Goal: Transaction & Acquisition: Book appointment/travel/reservation

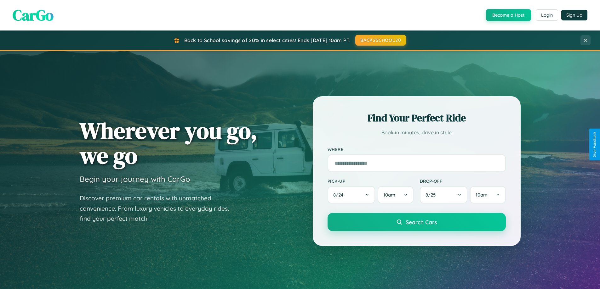
scroll to position [19, 0]
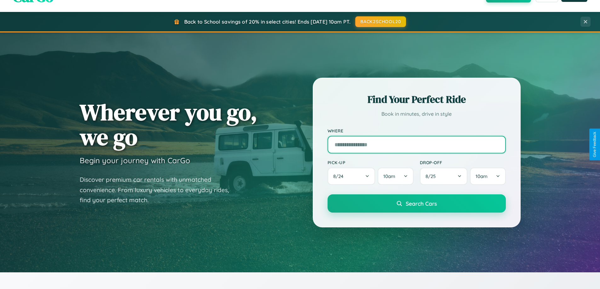
click at [416, 144] on input "text" at bounding box center [416, 145] width 178 height 18
type input "**********"
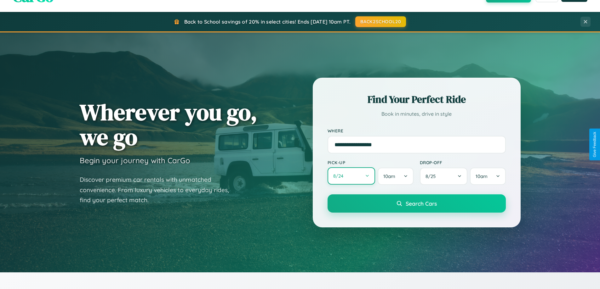
click at [351, 176] on button "8 / 24" at bounding box center [351, 175] width 48 height 17
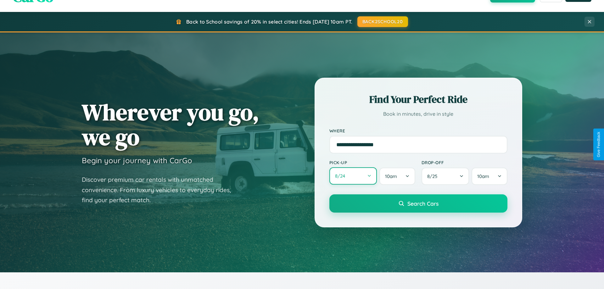
select select "*"
select select "****"
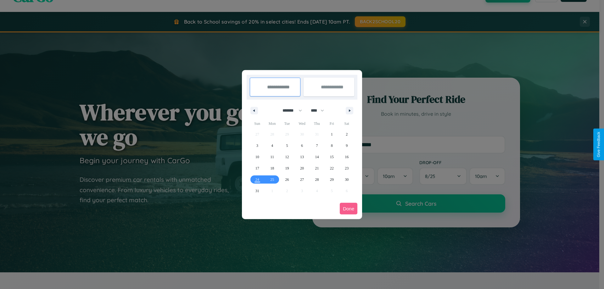
click at [290, 110] on select "******* ******** ***** ***** *** **** **** ****** ********* ******* ******** **…" at bounding box center [291, 110] width 27 height 10
select select "*"
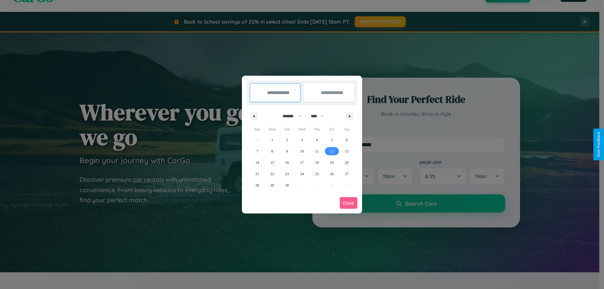
click at [332, 151] on span "12" at bounding box center [332, 151] width 4 height 11
type input "**********"
click at [257, 174] on span "21" at bounding box center [258, 173] width 4 height 11
type input "**********"
click at [349, 203] on button "Done" at bounding box center [349, 203] width 18 height 12
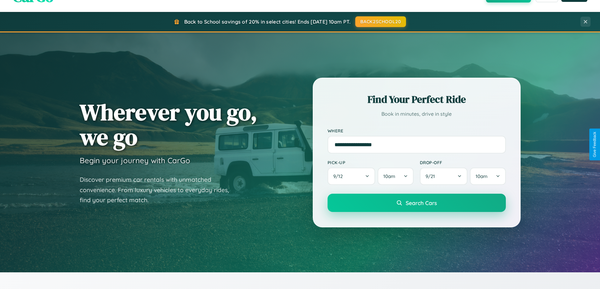
click at [416, 203] on span "Search Cars" at bounding box center [420, 203] width 31 height 7
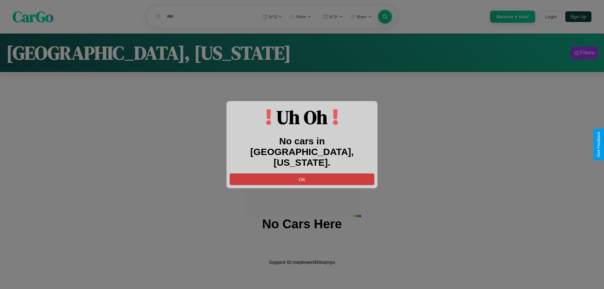
click at [302, 173] on button "OK" at bounding box center [302, 179] width 145 height 12
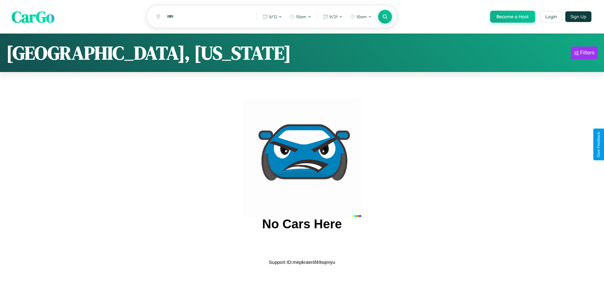
click at [33, 17] on span "CarGo" at bounding box center [33, 17] width 43 height 22
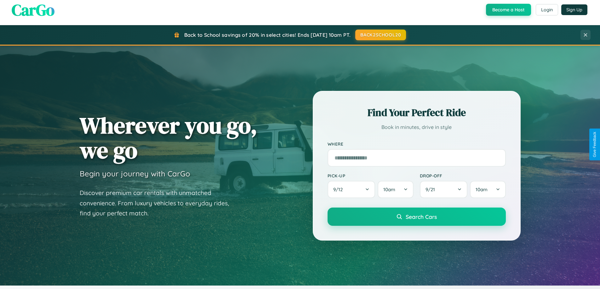
scroll to position [1211, 0]
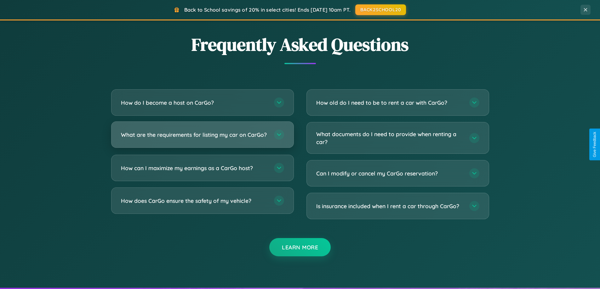
click at [202, 138] on h3 "What are the requirements for listing my car on CarGo?" at bounding box center [194, 135] width 147 height 8
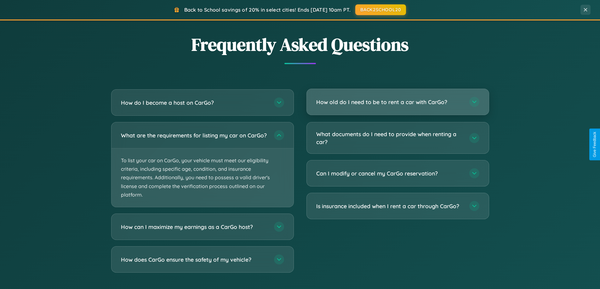
click at [397, 102] on h3 "How old do I need to be to rent a car with CarGo?" at bounding box center [389, 102] width 147 height 8
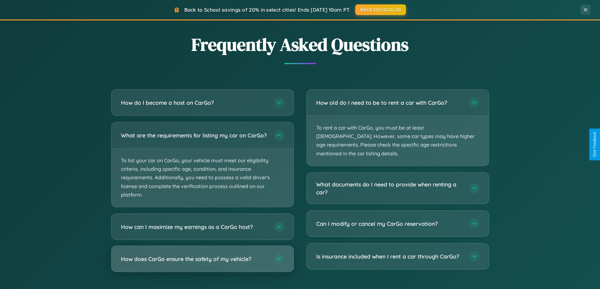
click at [202, 263] on h3 "How does CarGo ensure the safety of my vehicle?" at bounding box center [194, 259] width 147 height 8
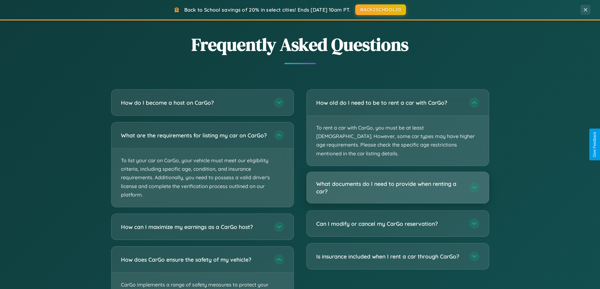
click at [397, 180] on h3 "What documents do I need to provide when renting a car?" at bounding box center [389, 187] width 147 height 15
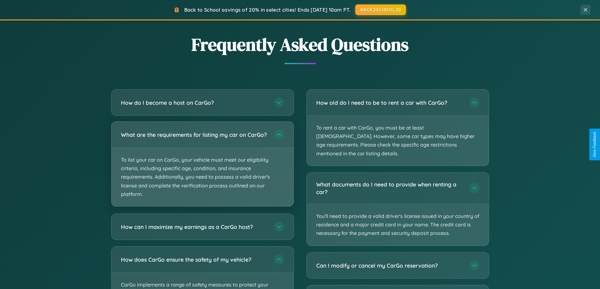
click at [202, 167] on p "To list your car on CarGo, your vehicle must meet our eligibility criteria, inc…" at bounding box center [202, 177] width 182 height 59
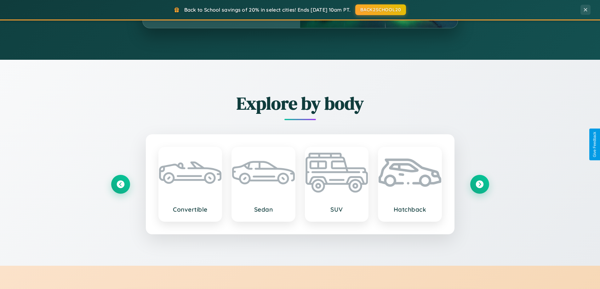
scroll to position [433, 0]
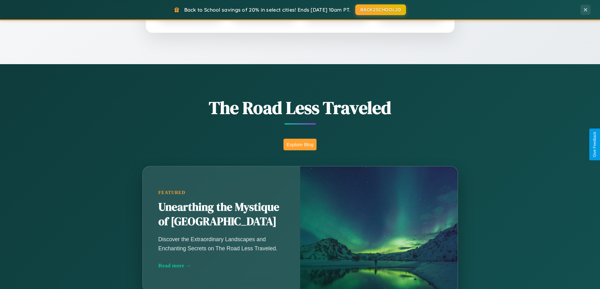
click at [300, 144] on button "Explore Blog" at bounding box center [299, 145] width 33 height 12
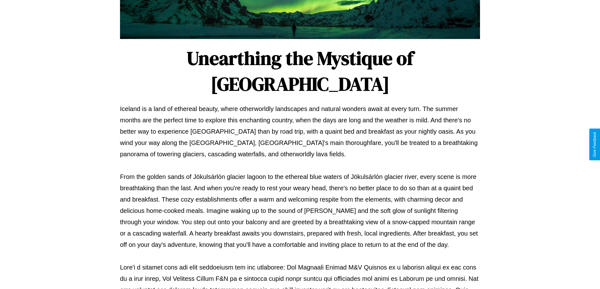
scroll to position [204, 0]
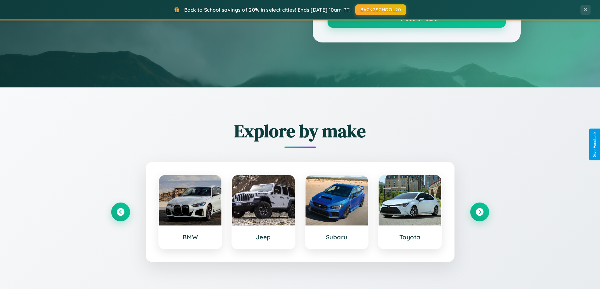
scroll to position [433, 0]
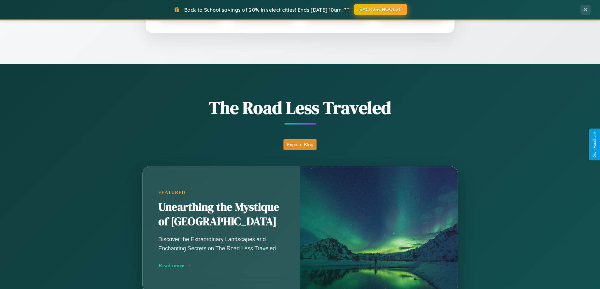
click at [380, 10] on button "BACK2SCHOOL20" at bounding box center [380, 9] width 53 height 11
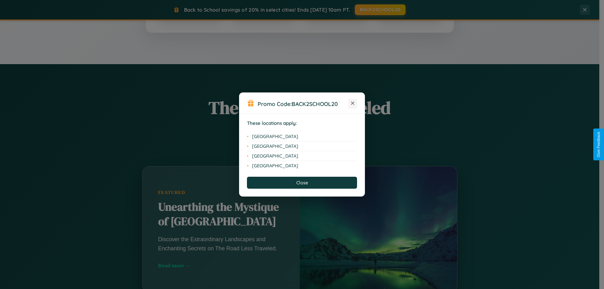
click at [353, 104] on icon at bounding box center [352, 103] width 3 height 3
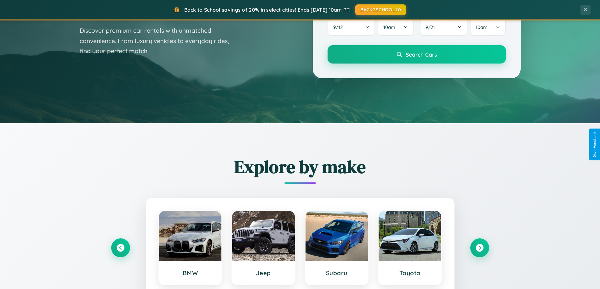
scroll to position [0, 0]
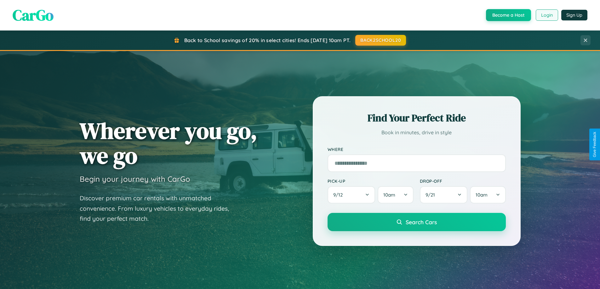
click at [546, 15] on button "Login" at bounding box center [546, 14] width 22 height 11
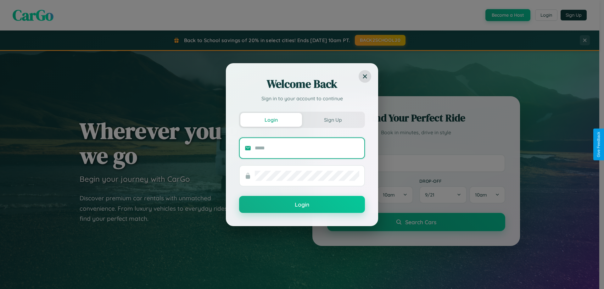
click at [307, 148] on input "text" at bounding box center [307, 148] width 105 height 10
type input "**********"
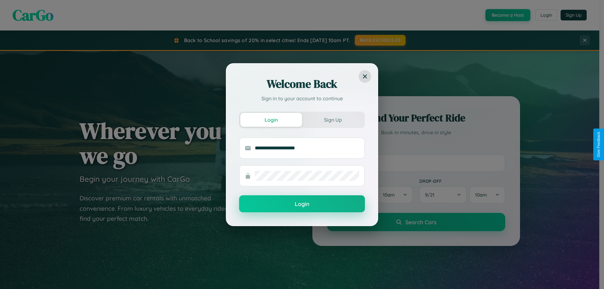
click at [302, 204] on button "Login" at bounding box center [302, 203] width 126 height 17
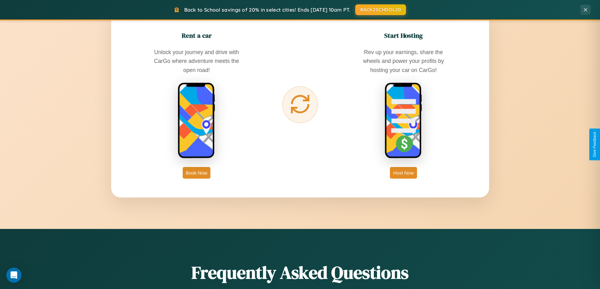
scroll to position [1011, 0]
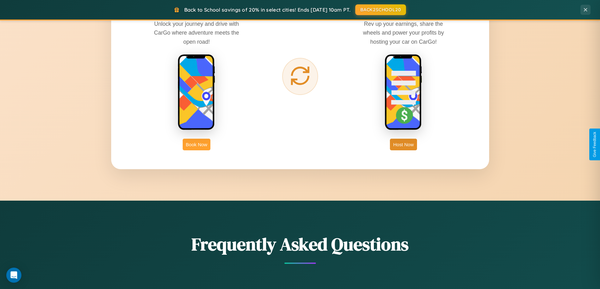
click at [196, 144] on button "Book Now" at bounding box center [197, 145] width 28 height 12
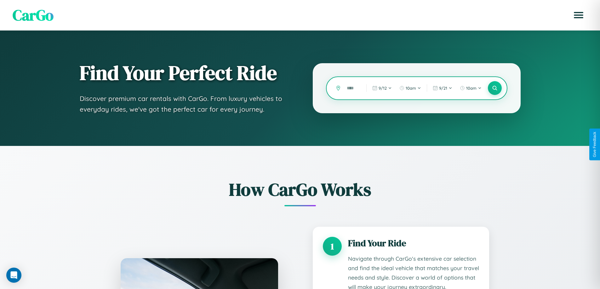
click at [352, 88] on input "text" at bounding box center [351, 88] width 16 height 11
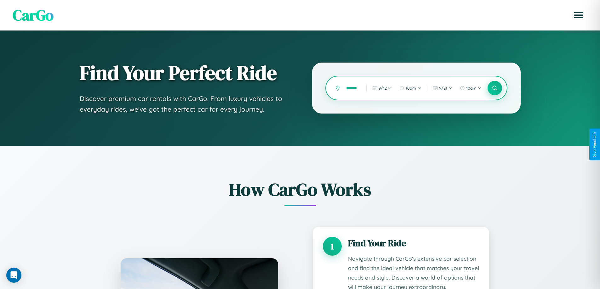
type input "******"
click at [494, 88] on icon at bounding box center [494, 88] width 6 height 6
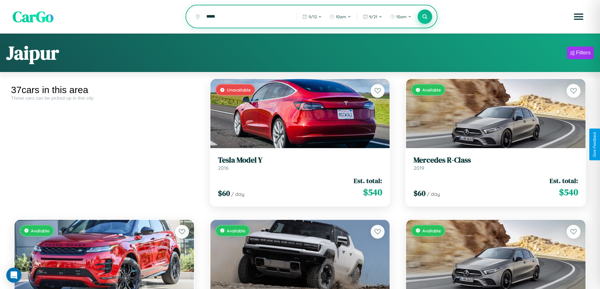
click at [425, 17] on icon at bounding box center [425, 17] width 6 height 6
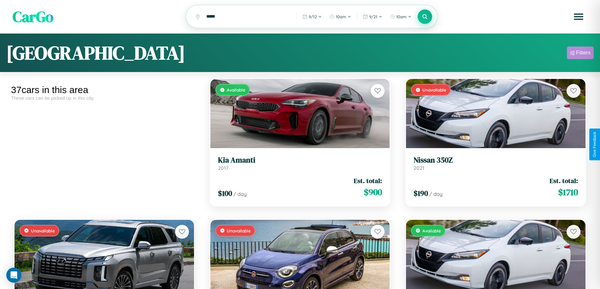
click at [580, 54] on div "Filters" at bounding box center [583, 53] width 14 height 6
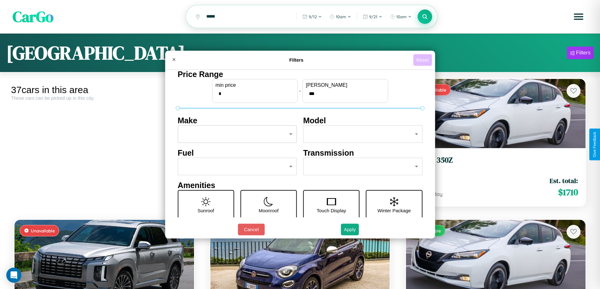
click at [423, 60] on button "Reset" at bounding box center [422, 60] width 19 height 12
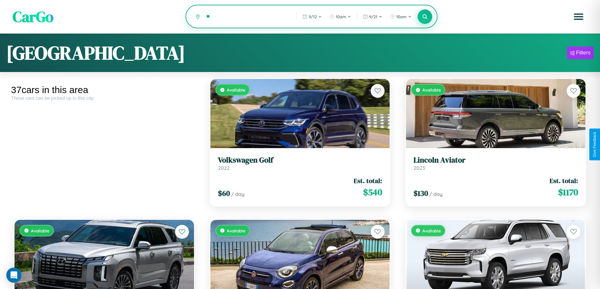
type input "*"
type input "**********"
click at [425, 17] on icon at bounding box center [425, 17] width 6 height 6
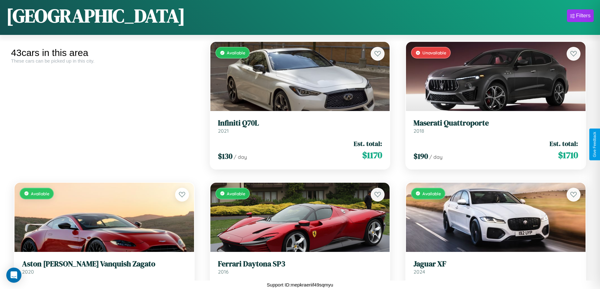
scroll to position [934, 0]
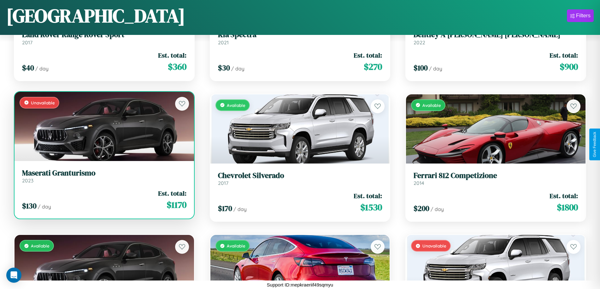
click at [103, 178] on link "Maserati Granturismo 2023" at bounding box center [104, 176] width 164 height 15
